Goal: Information Seeking & Learning: Learn about a topic

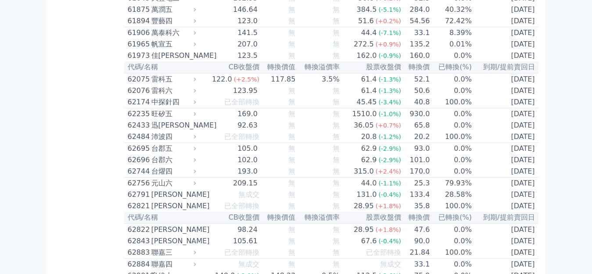
scroll to position [3335, 0]
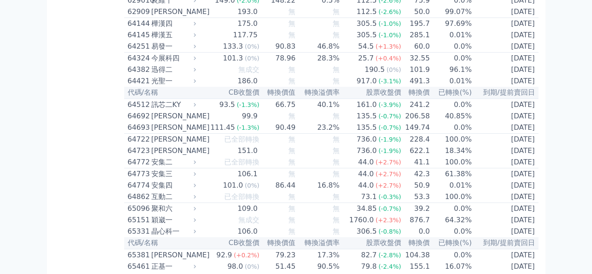
scroll to position [3586, 0]
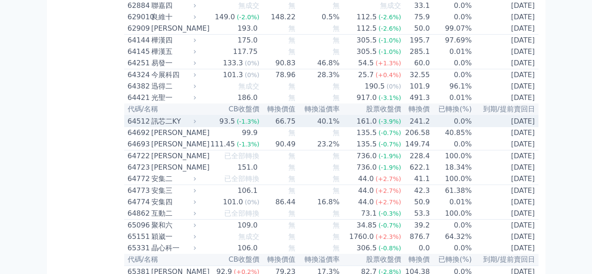
click at [128, 116] on div "64512" at bounding box center [139, 121] width 22 height 11
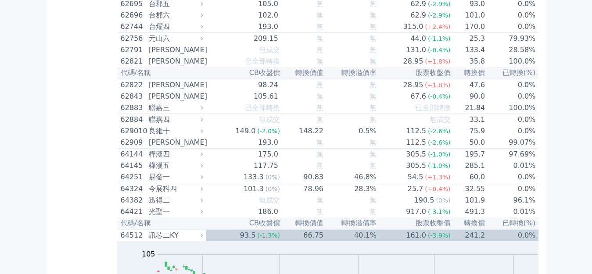
scroll to position [3463, 0]
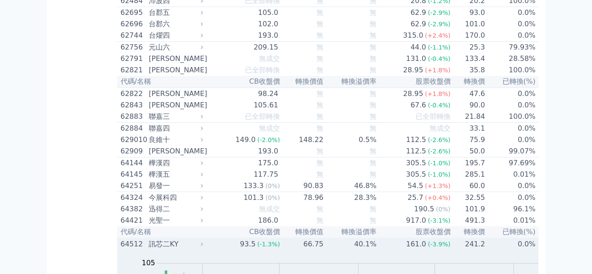
click at [149, 239] on div "訊芯二KY" at bounding box center [175, 244] width 52 height 11
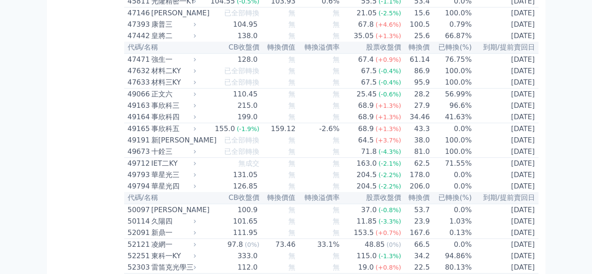
scroll to position [2626, 0]
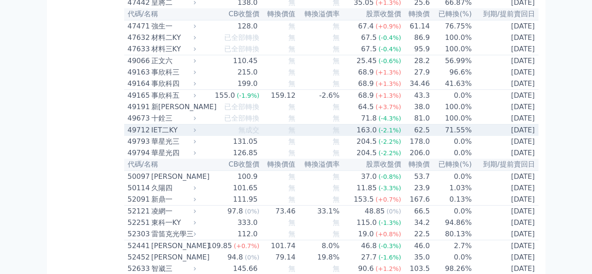
click at [152, 125] on div "IET二KY" at bounding box center [173, 130] width 43 height 11
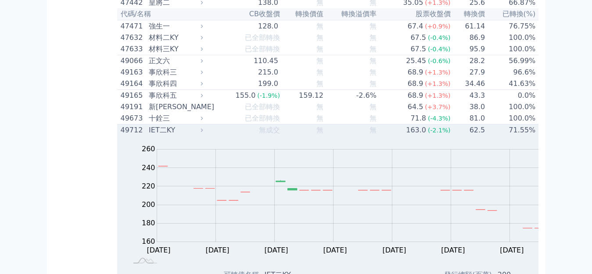
click at [121, 125] on div "49712" at bounding box center [134, 130] width 26 height 11
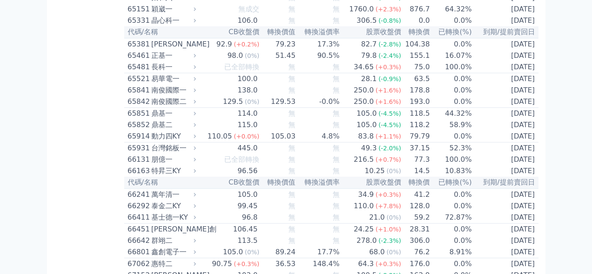
scroll to position [3822, 0]
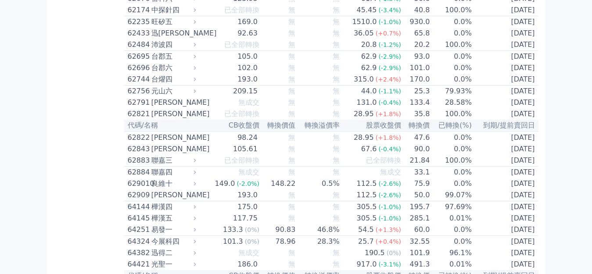
scroll to position [3427, 0]
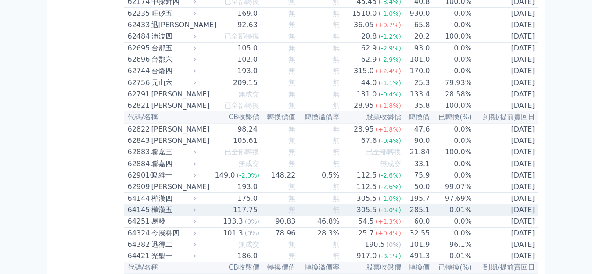
click at [152, 205] on div "樺漢五" at bounding box center [173, 210] width 43 height 11
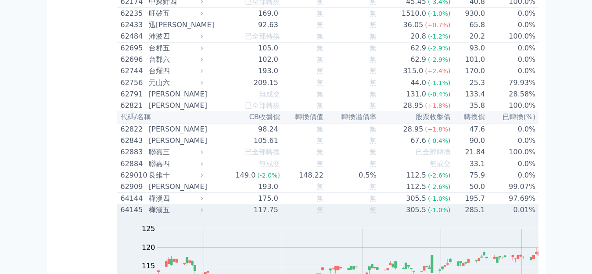
click at [149, 205] on div "樺漢五" at bounding box center [175, 210] width 52 height 11
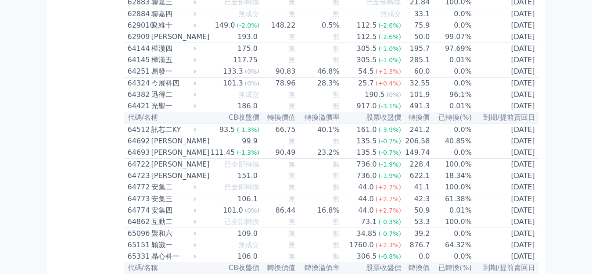
scroll to position [3569, 0]
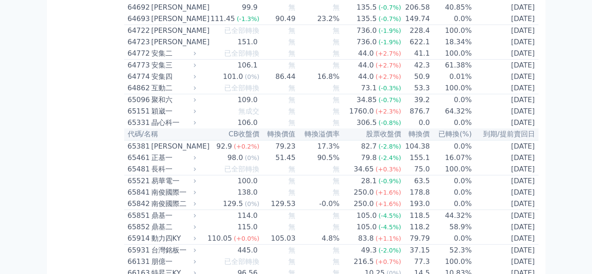
scroll to position [3719, 0]
